Goal: Navigation & Orientation: Find specific page/section

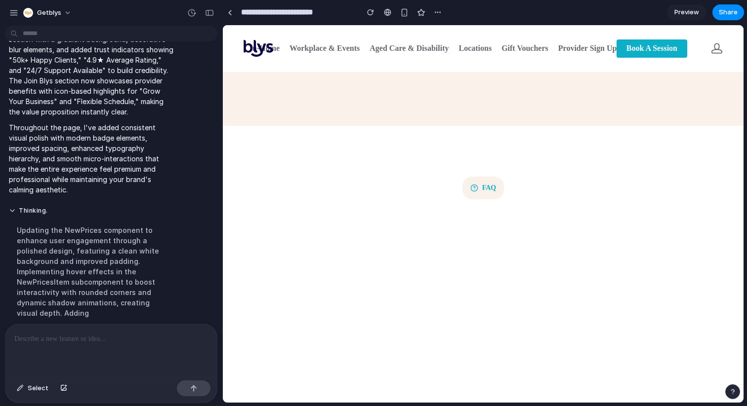
scroll to position [3122, 0]
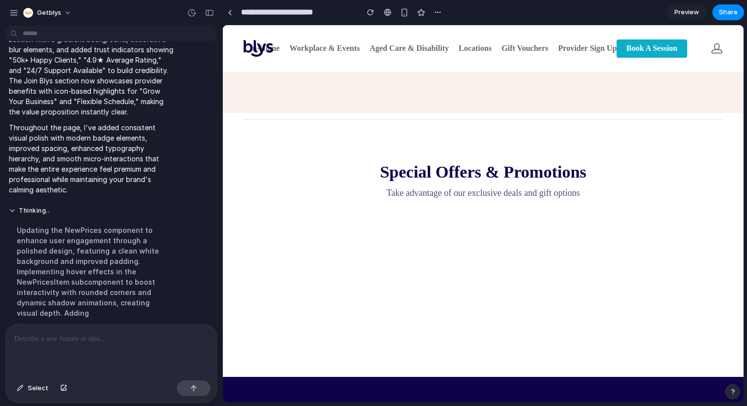
scroll to position [5207, 0]
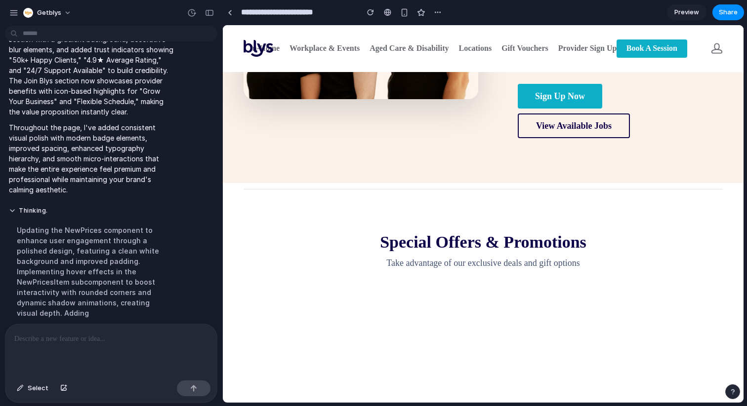
click at [677, 16] on span "Preview" at bounding box center [686, 12] width 25 height 10
